Goal: Book appointment/travel/reservation

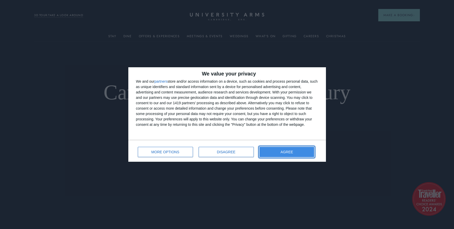
click at [291, 152] on span "AGREE" at bounding box center [286, 152] width 13 height 4
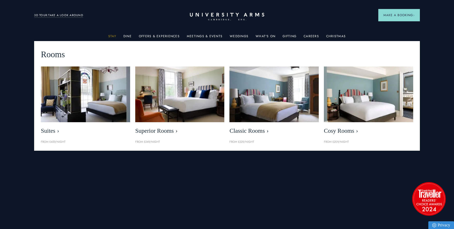
click at [113, 36] on link "Stay" at bounding box center [112, 37] width 8 height 7
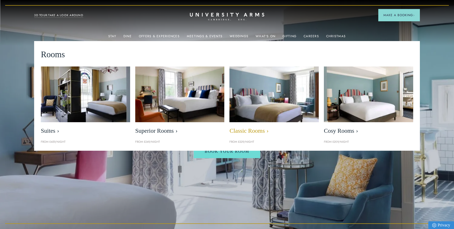
click at [284, 96] on img at bounding box center [274, 94] width 103 height 64
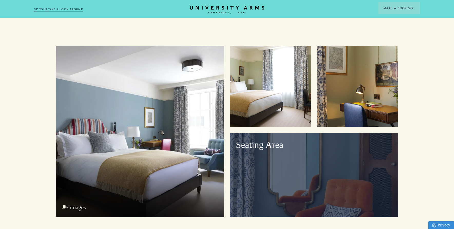
scroll to position [610, 0]
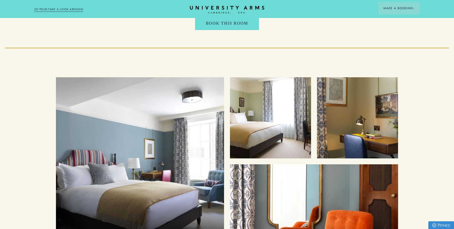
click at [159, 114] on div "Bedroom" at bounding box center [140, 162] width 168 height 171
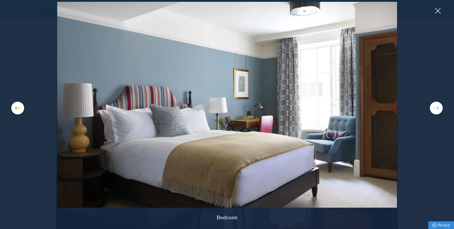
click at [437, 108] on button at bounding box center [435, 108] width 13 height 13
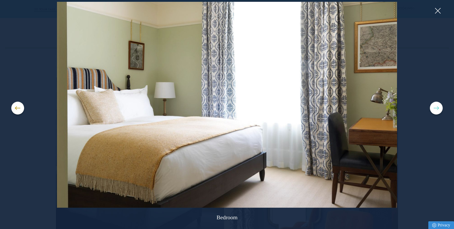
click at [437, 108] on button at bounding box center [435, 108] width 13 height 13
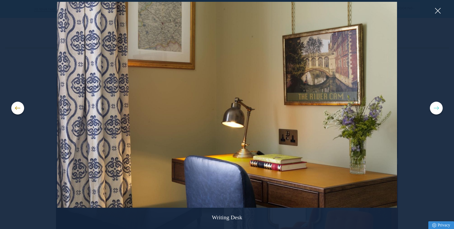
click at [437, 108] on button at bounding box center [435, 108] width 13 height 13
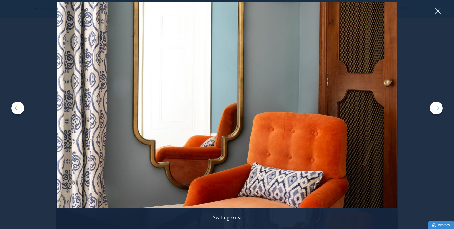
click at [437, 108] on button at bounding box center [435, 108] width 13 height 13
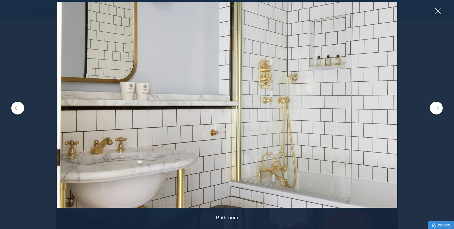
click at [437, 108] on button at bounding box center [435, 108] width 13 height 13
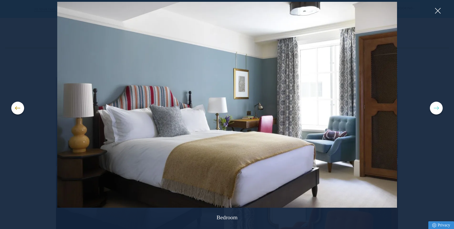
click at [437, 108] on button at bounding box center [435, 108] width 13 height 13
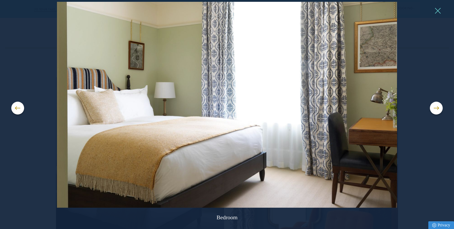
click at [440, 11] on button at bounding box center [437, 11] width 8 height 8
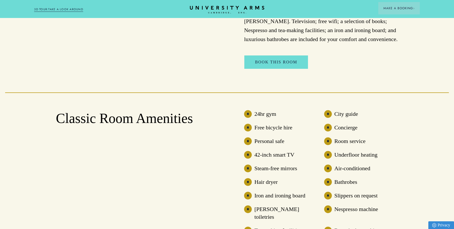
scroll to position [0, 0]
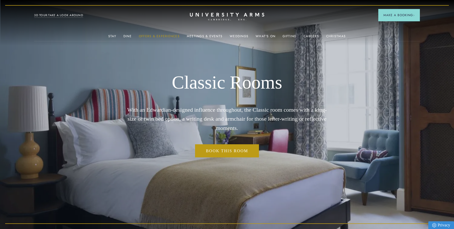
click at [167, 36] on link "Offers & Experiences" at bounding box center [159, 37] width 41 height 7
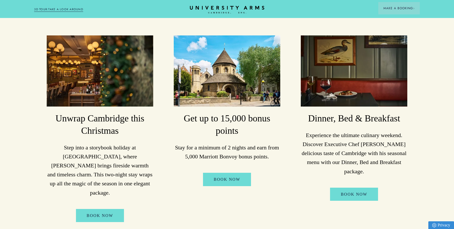
scroll to position [97, 0]
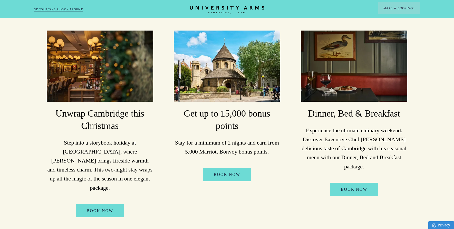
click at [371, 62] on img at bounding box center [353, 66] width 106 height 71
click at [353, 189] on link "Book Now" at bounding box center [354, 189] width 48 height 13
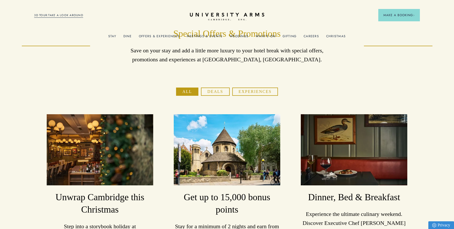
scroll to position [0, 0]
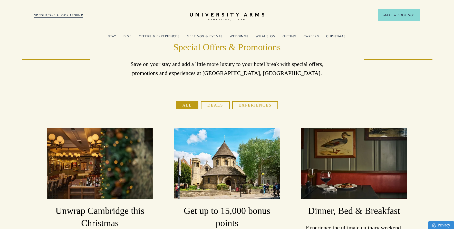
click at [207, 106] on button "Deals" at bounding box center [215, 105] width 29 height 8
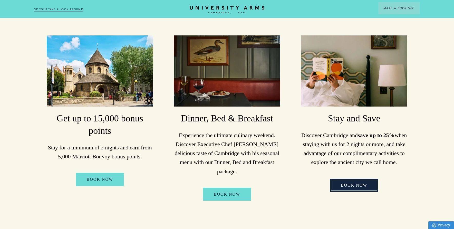
scroll to position [91, 0]
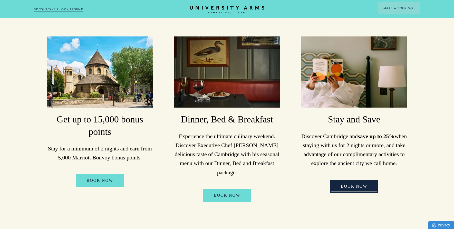
click at [364, 193] on link "Book Now" at bounding box center [354, 185] width 48 height 13
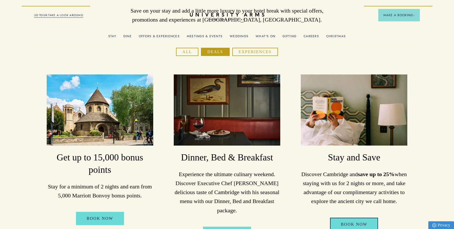
scroll to position [0, 0]
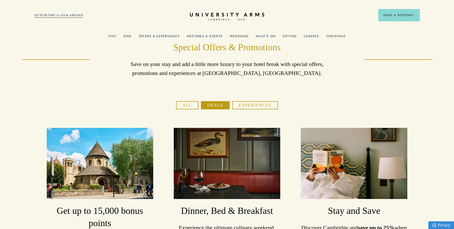
click at [255, 105] on button "Experiences" at bounding box center [255, 105] width 46 height 8
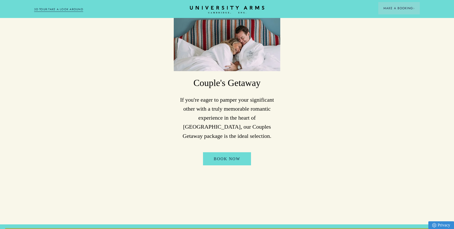
scroll to position [134, 0]
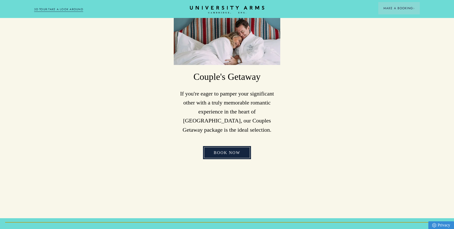
click at [227, 152] on link "Book Now" at bounding box center [227, 152] width 48 height 13
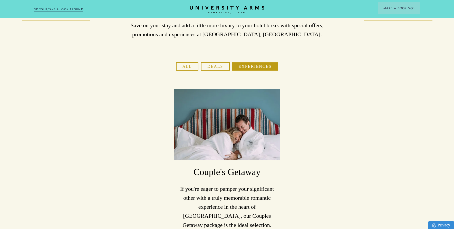
scroll to position [0, 0]
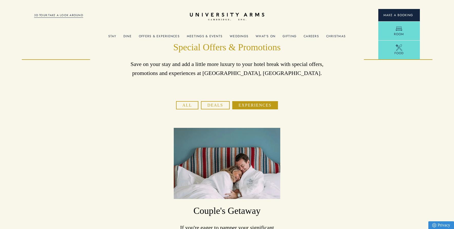
click at [390, 14] on span "Make a Booking" at bounding box center [398, 15] width 31 height 5
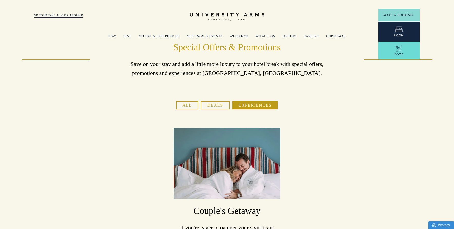
click at [408, 33] on link "Room" at bounding box center [399, 31] width 42 height 20
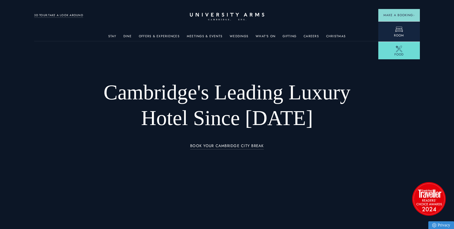
click at [399, 30] on icon at bounding box center [399, 29] width 8 height 8
